Goal: Check status

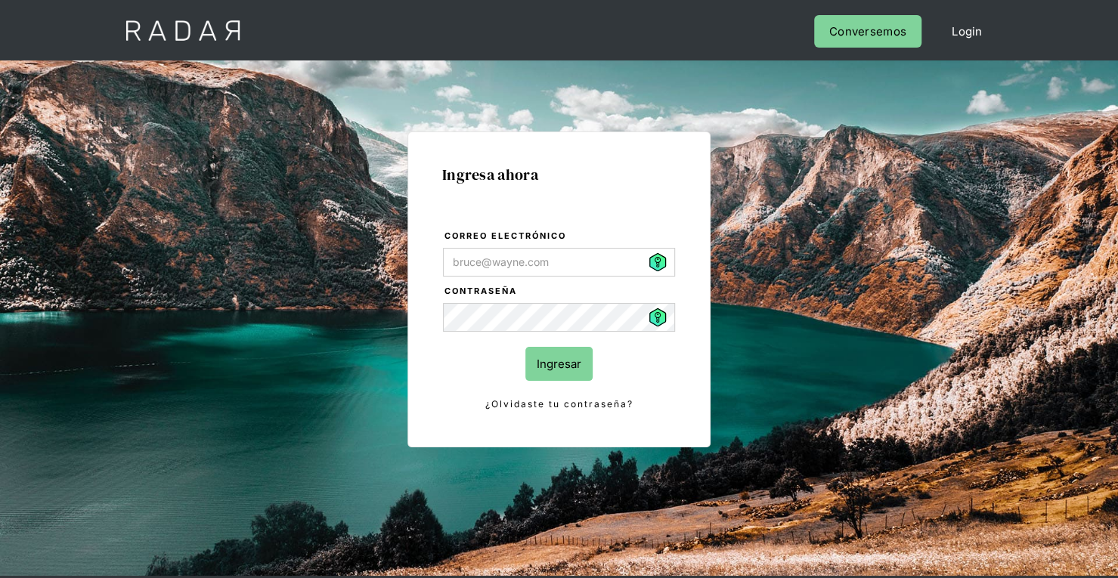
type input "[PERSON_NAME][EMAIL_ADDRESS][PERSON_NAME][DOMAIN_NAME]"
click at [553, 364] on input "Ingresar" at bounding box center [558, 364] width 67 height 34
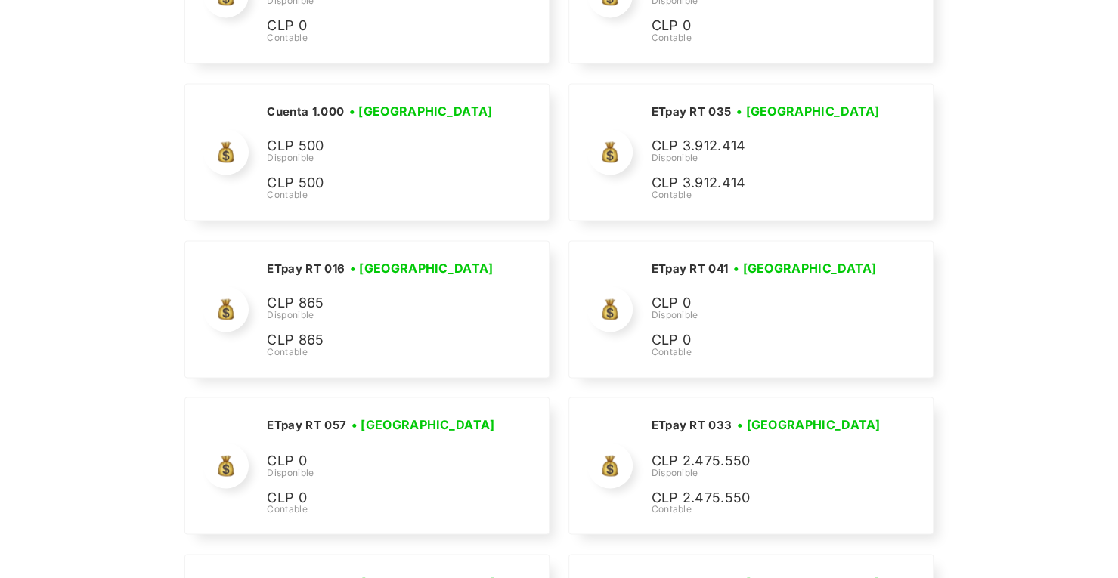
scroll to position [1169, 0]
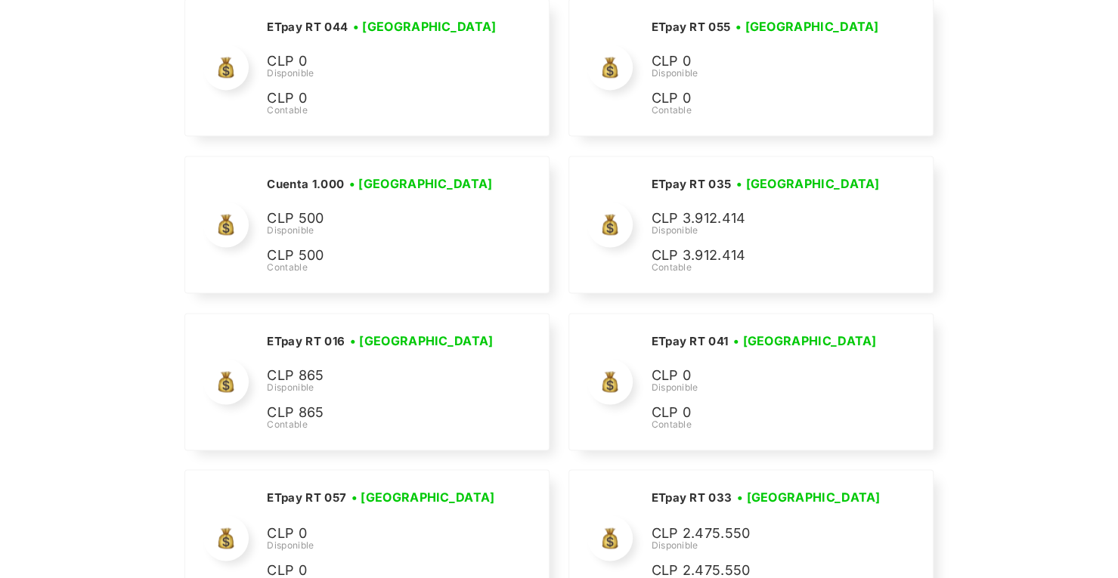
drag, startPoint x: 901, startPoint y: 252, endPoint x: 1108, endPoint y: 400, distance: 254.2
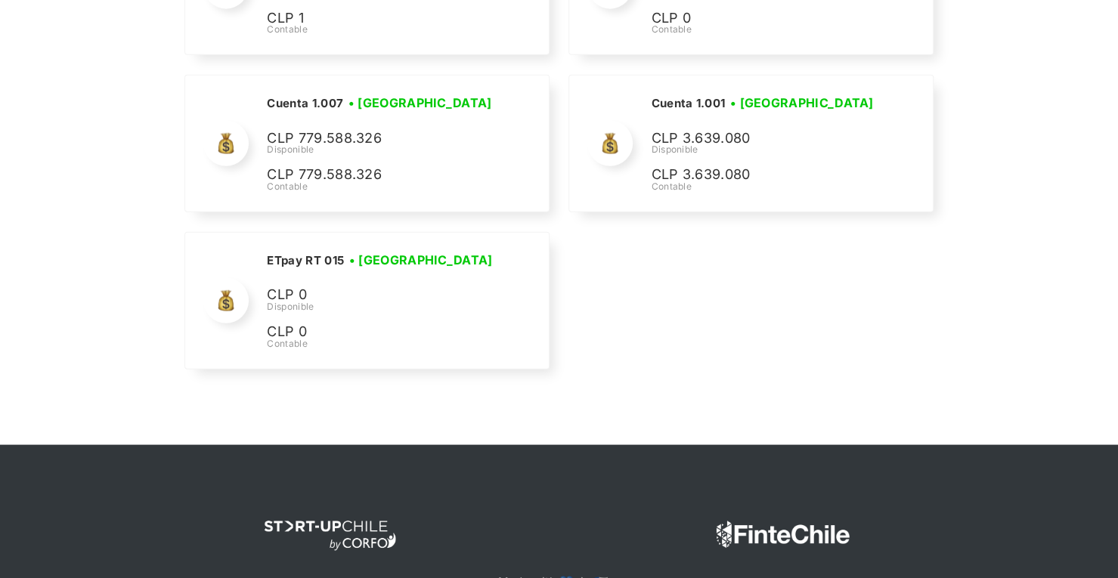
scroll to position [5501, 0]
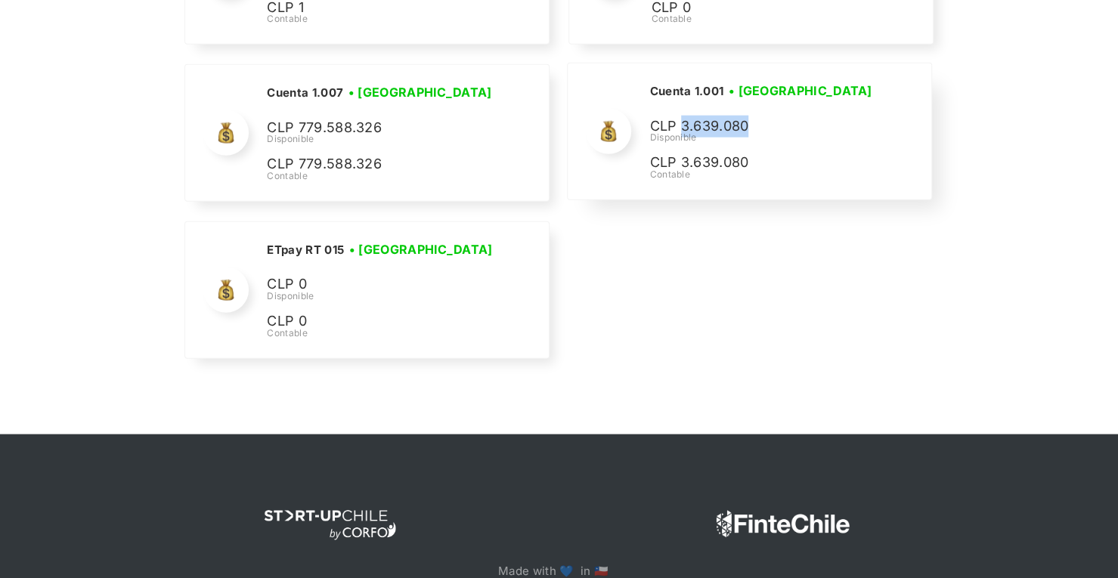
drag, startPoint x: 753, startPoint y: 113, endPoint x: 680, endPoint y: 111, distance: 73.4
click at [680, 116] on p "CLP 3.639.080" at bounding box center [762, 127] width 227 height 22
copy p "3.639.080"
